Goal: Task Accomplishment & Management: Manage account settings

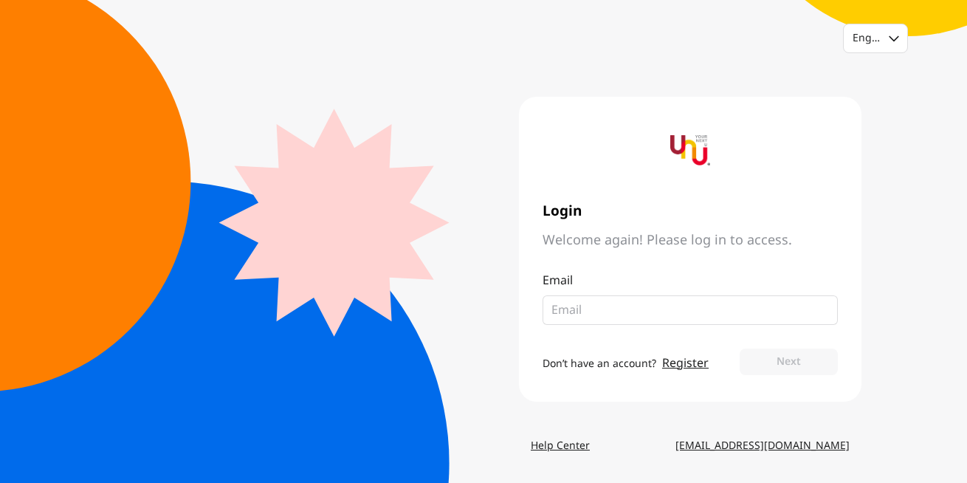
drag, startPoint x: 14, startPoint y: 2, endPoint x: 368, endPoint y: 125, distance: 374.9
click at [368, 125] on main "Login Welcome again! Please log in to access. Email Don’t have an account? Regi…" at bounding box center [484, 249] width 756 height 368
click at [619, 306] on input "email" at bounding box center [684, 310] width 266 height 18
click at [892, 35] on div "English" at bounding box center [875, 38] width 63 height 28
click at [869, 97] on div "Thai" at bounding box center [863, 101] width 21 height 15
